Goal: Information Seeking & Learning: Learn about a topic

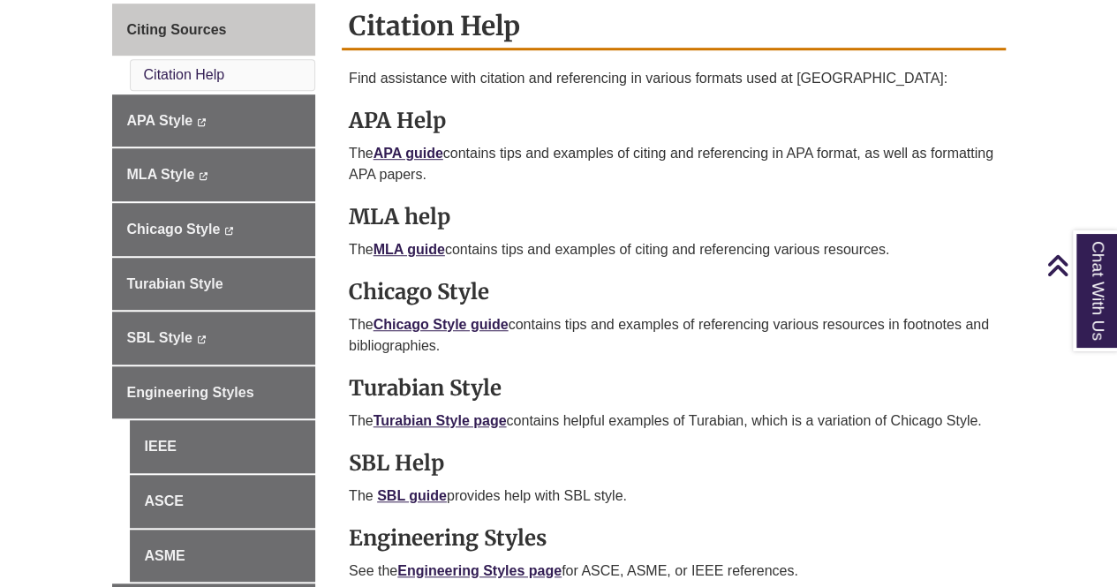
scroll to position [517, 0]
click at [422, 316] on link "Chicago Style guide" at bounding box center [441, 323] width 135 height 15
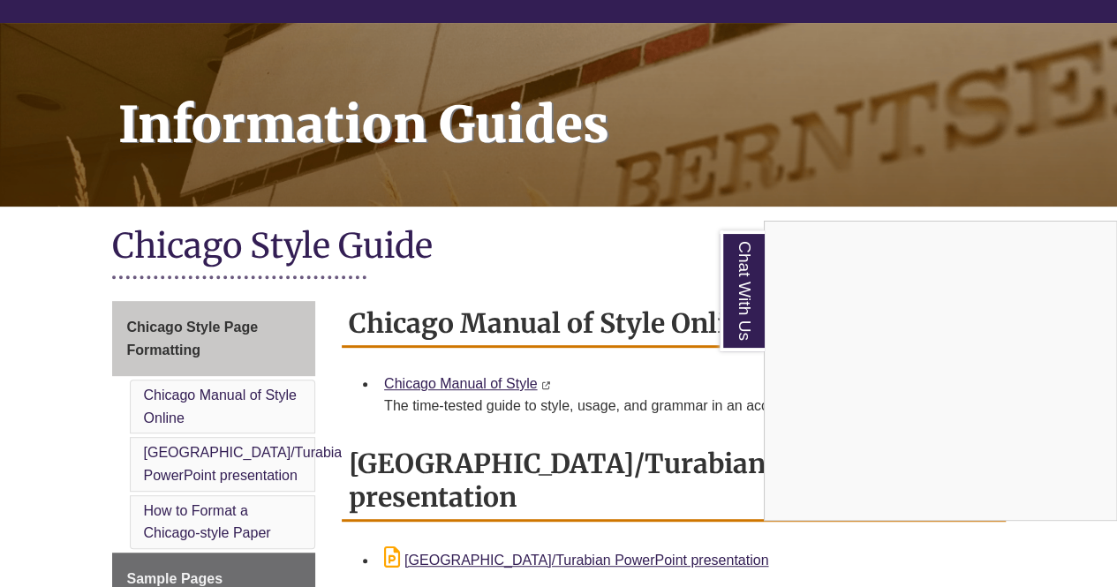
scroll to position [219, 0]
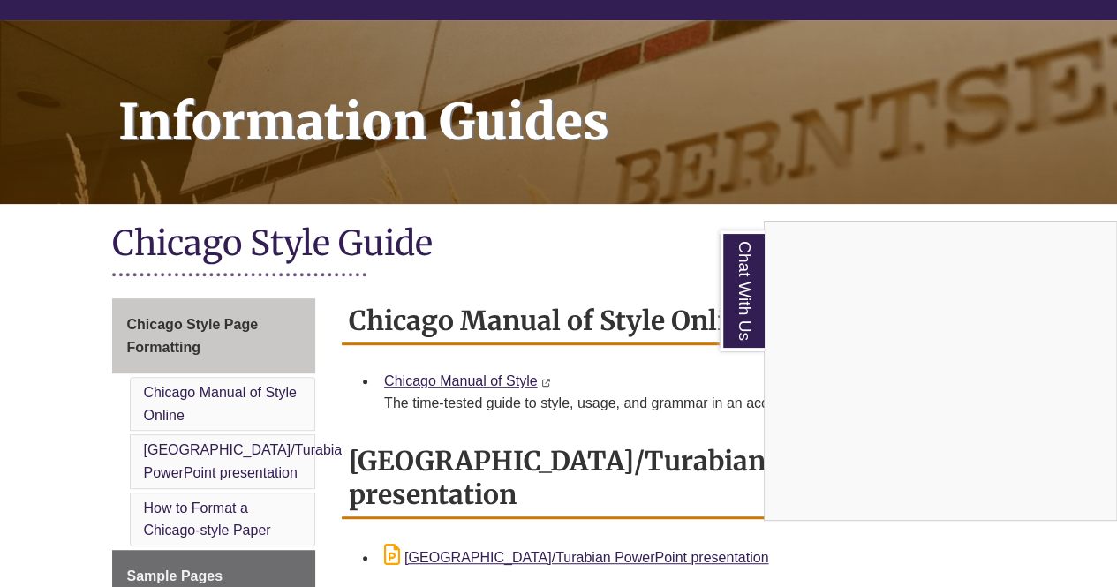
click at [493, 354] on div "Chat With Us" at bounding box center [558, 293] width 1117 height 587
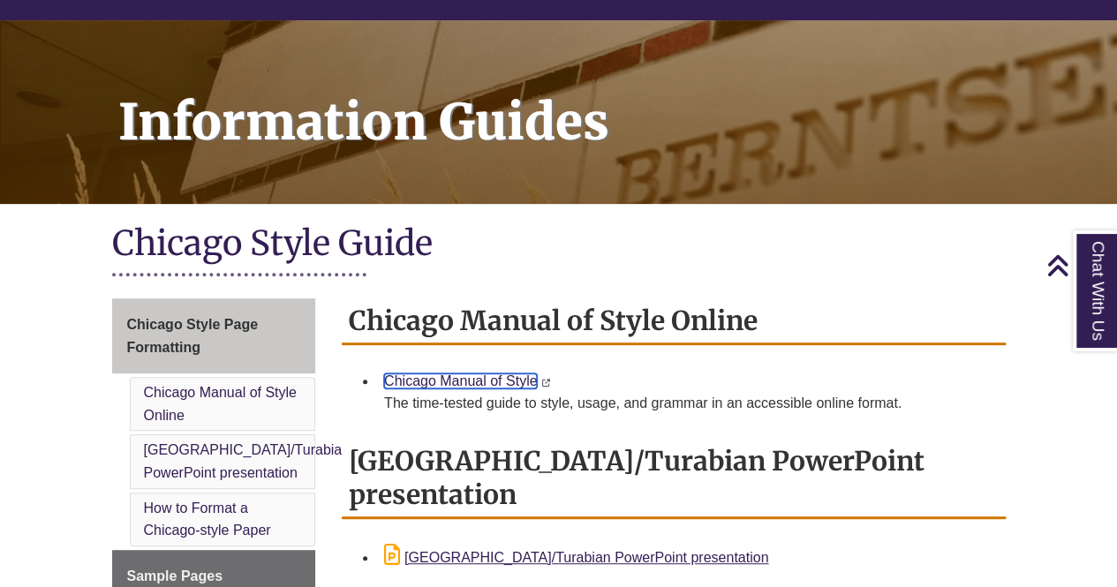
click at [488, 374] on link "Chicago Manual of Style" at bounding box center [460, 381] width 153 height 15
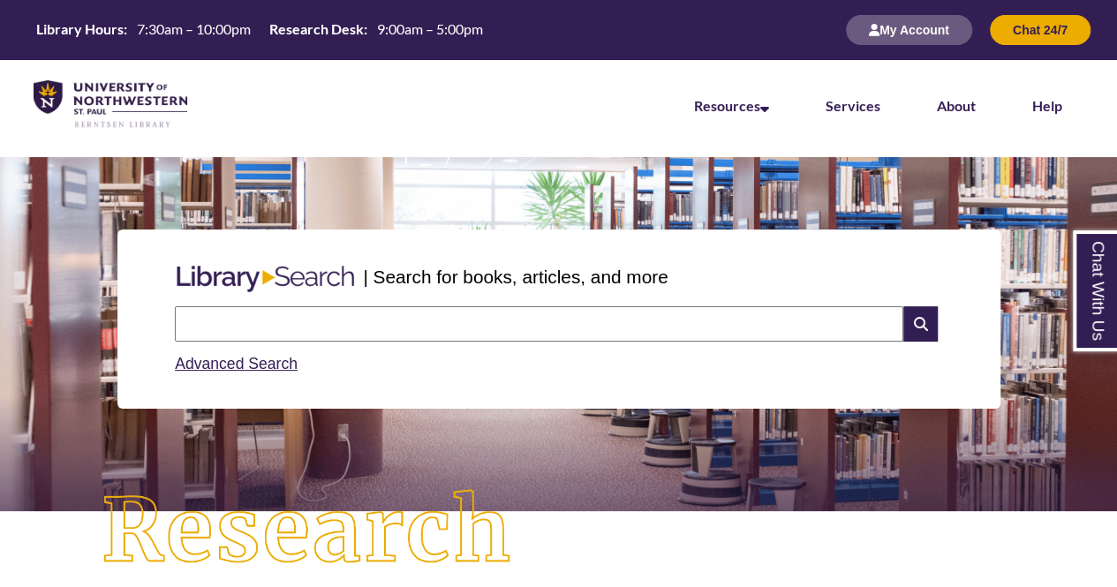
click at [428, 315] on input "text" at bounding box center [539, 324] width 729 height 35
type input "*"
type input "**********"
